Goal: Communication & Community: Answer question/provide support

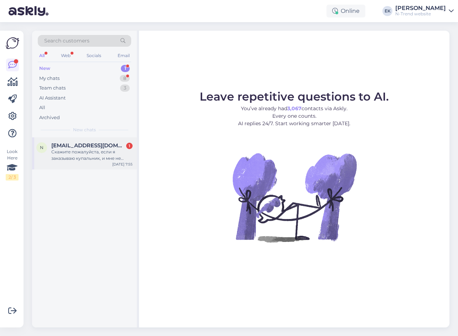
click at [85, 152] on div "Скажите пожалуйста, если я заказываю купальник, и мне не подошел размер могу я …" at bounding box center [91, 155] width 81 height 13
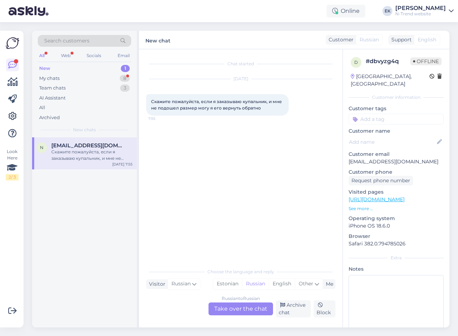
click at [234, 309] on div "Russian to Russian Take over the chat" at bounding box center [240, 308] width 65 height 13
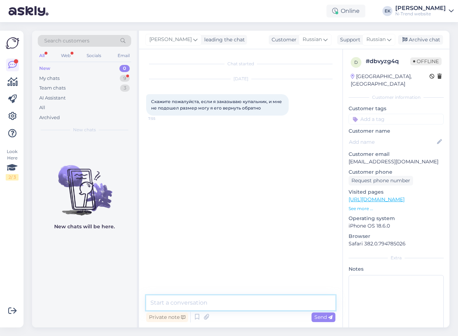
click at [214, 304] on textarea at bounding box center [240, 302] width 189 height 15
click at [180, 303] on textarea at bounding box center [240, 302] width 189 height 15
paste textarea "Доброе утро. Если купальник не ношенный, тогда можно."
type textarea "Доброе утро. Если купальник не ношенный, тогда можно."
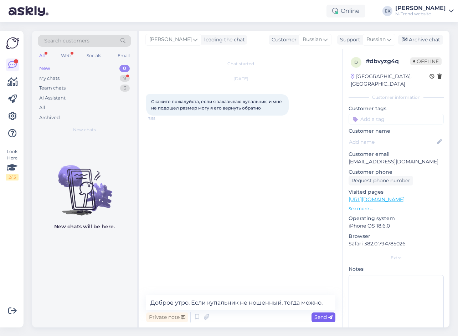
click at [319, 315] on span "Send" at bounding box center [323, 317] width 18 height 6
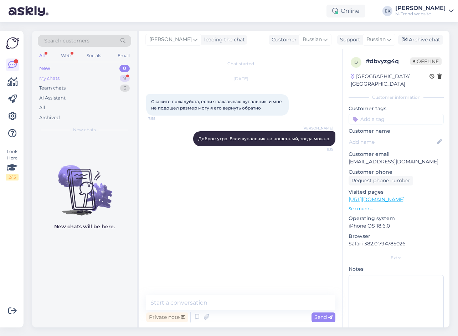
click at [47, 77] on div "My chats" at bounding box center [49, 78] width 20 height 7
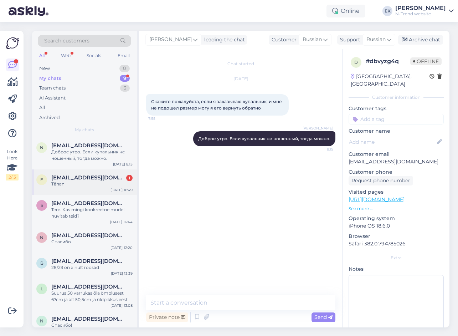
click at [65, 177] on span "[EMAIL_ADDRESS][DOMAIN_NAME]" at bounding box center [88, 177] width 74 height 6
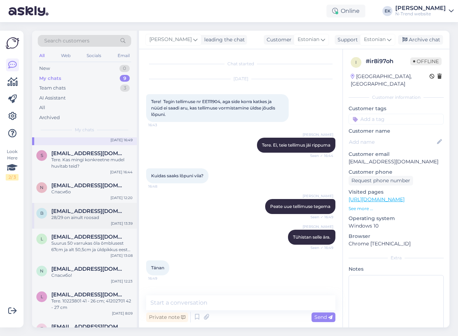
scroll to position [73, 0]
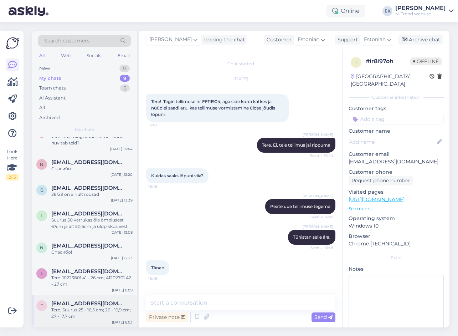
click at [78, 311] on div "Tere. Suurus 25 - 16,5 cm; 26 - 16,9 cm; 27 - 17,7 cm" at bounding box center [91, 312] width 81 height 13
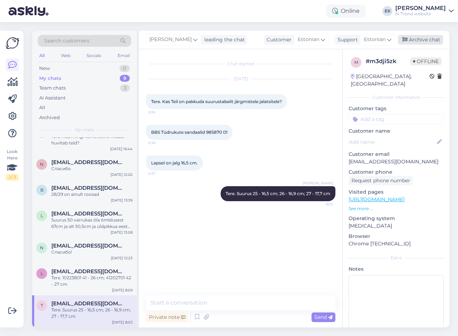
click at [413, 40] on div "Archive chat" at bounding box center [420, 40] width 45 height 10
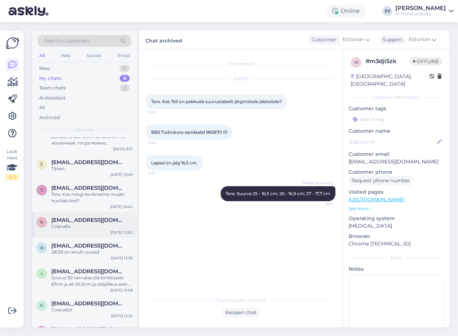
scroll to position [41, 0]
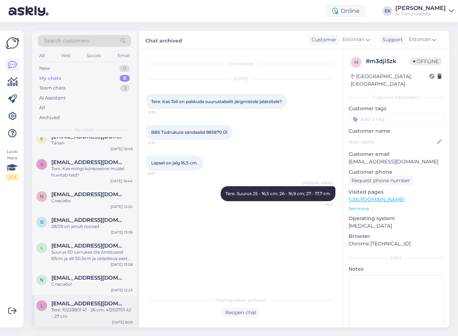
click at [87, 315] on div "Tere. 10223801 41 - 26 cm; 41202701 42 - 27 cm" at bounding box center [91, 312] width 81 height 13
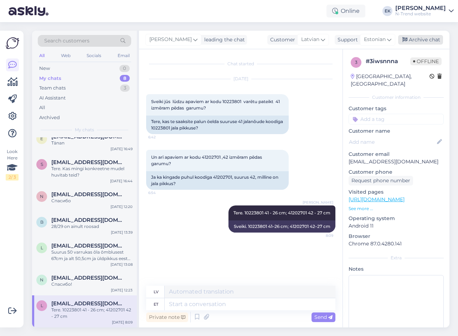
click at [416, 35] on div "Archive chat" at bounding box center [420, 40] width 45 height 10
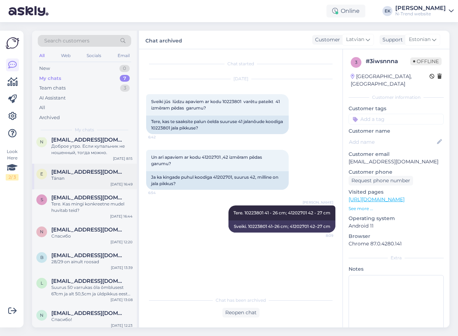
scroll to position [9, 0]
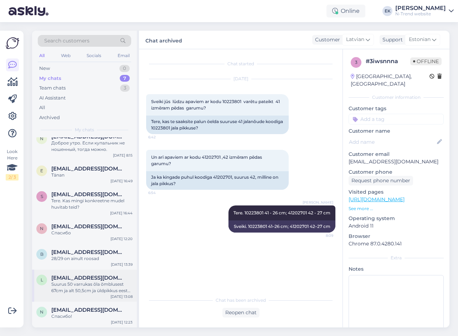
drag, startPoint x: 69, startPoint y: 313, endPoint x: 98, endPoint y: 296, distance: 33.4
click at [69, 313] on div "Спасибо!" at bounding box center [91, 316] width 81 height 6
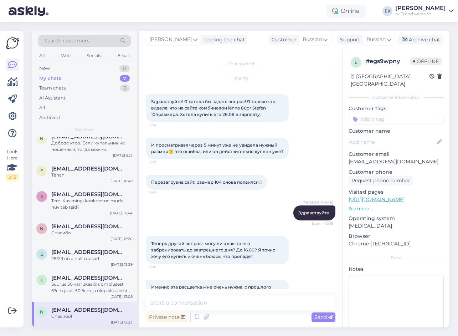
scroll to position [281, 0]
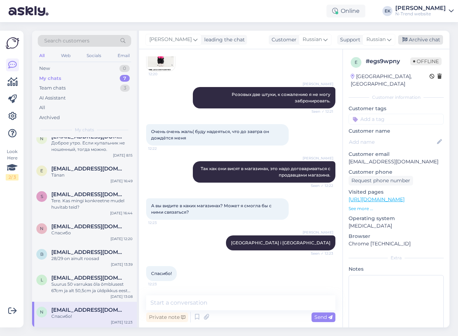
click at [412, 38] on div "Archive chat" at bounding box center [420, 40] width 45 height 10
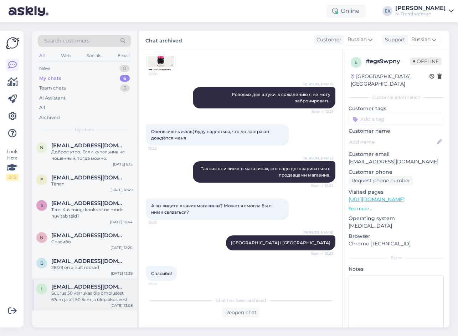
click at [90, 293] on div "Suurus 50 varrukas õla õmblusest 67cm ja alt 50,5cm ja üldpikkus eest 83cm ja t…" at bounding box center [91, 296] width 81 height 13
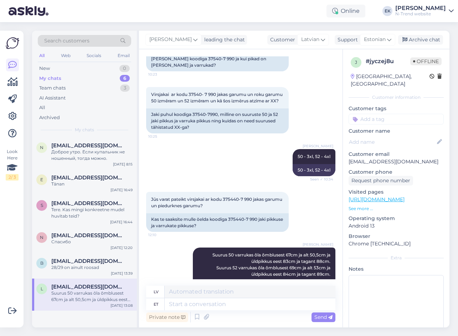
scroll to position [323, 0]
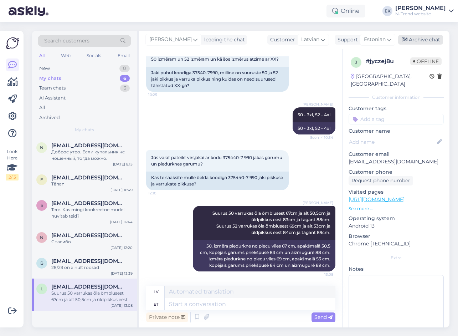
click at [416, 36] on div "Archive chat" at bounding box center [420, 40] width 45 height 10
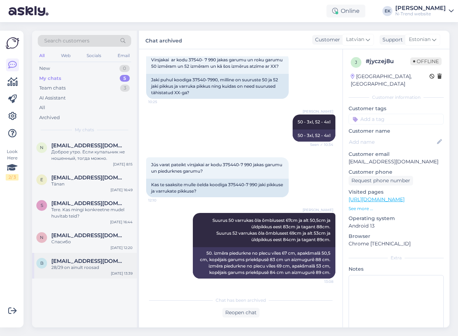
click at [82, 262] on span "[EMAIL_ADDRESS][DOMAIN_NAME]" at bounding box center [88, 261] width 74 height 6
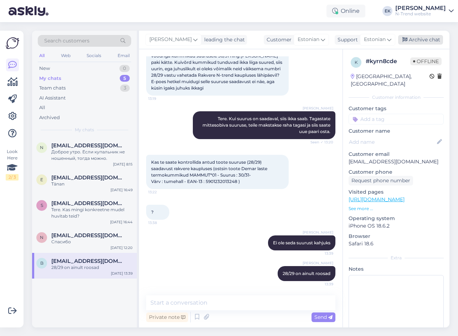
click at [423, 42] on div "Archive chat" at bounding box center [420, 40] width 45 height 10
